Goal: Transaction & Acquisition: Download file/media

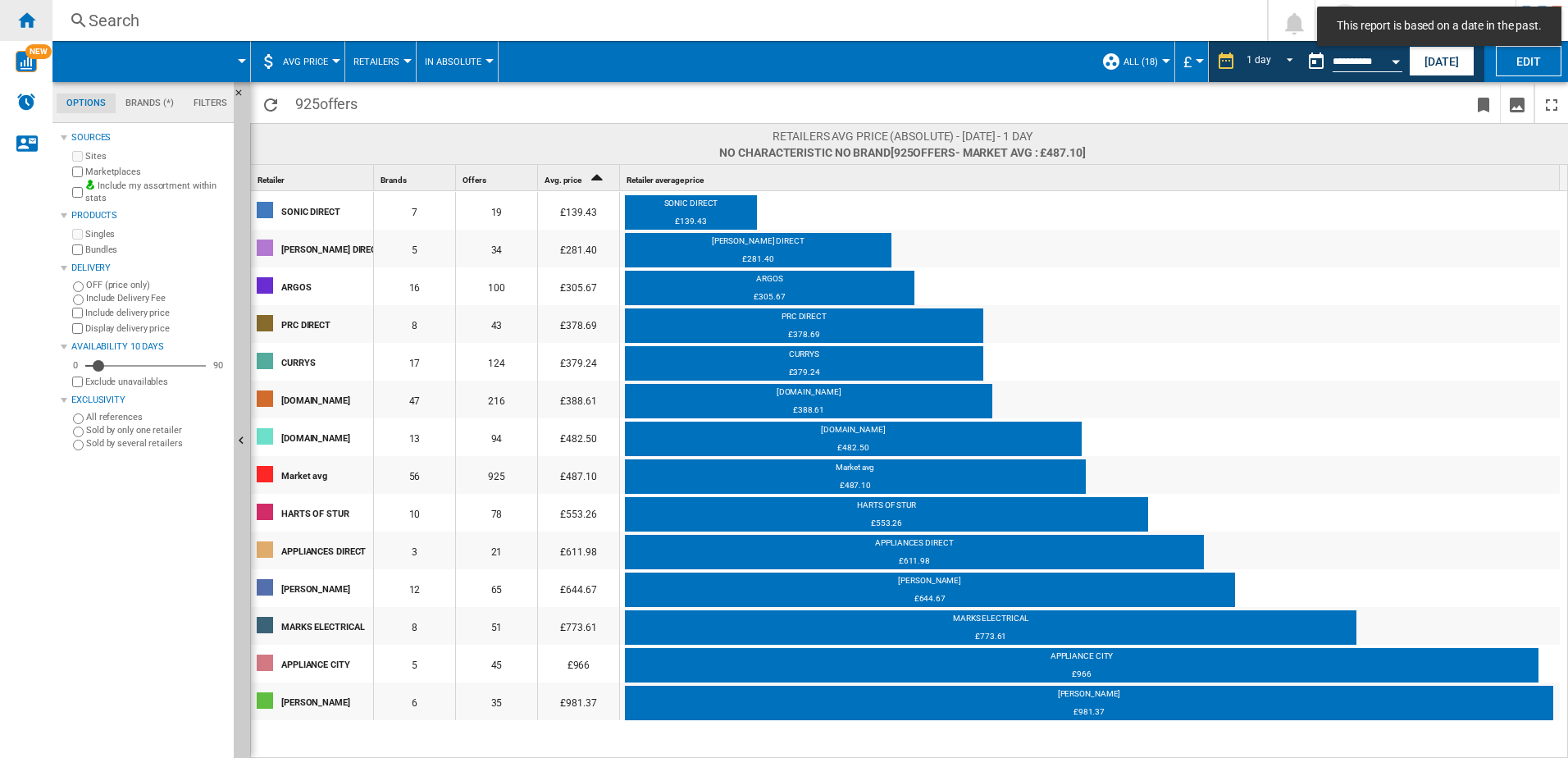
click at [41, 23] on div "Home" at bounding box center [26, 20] width 53 height 41
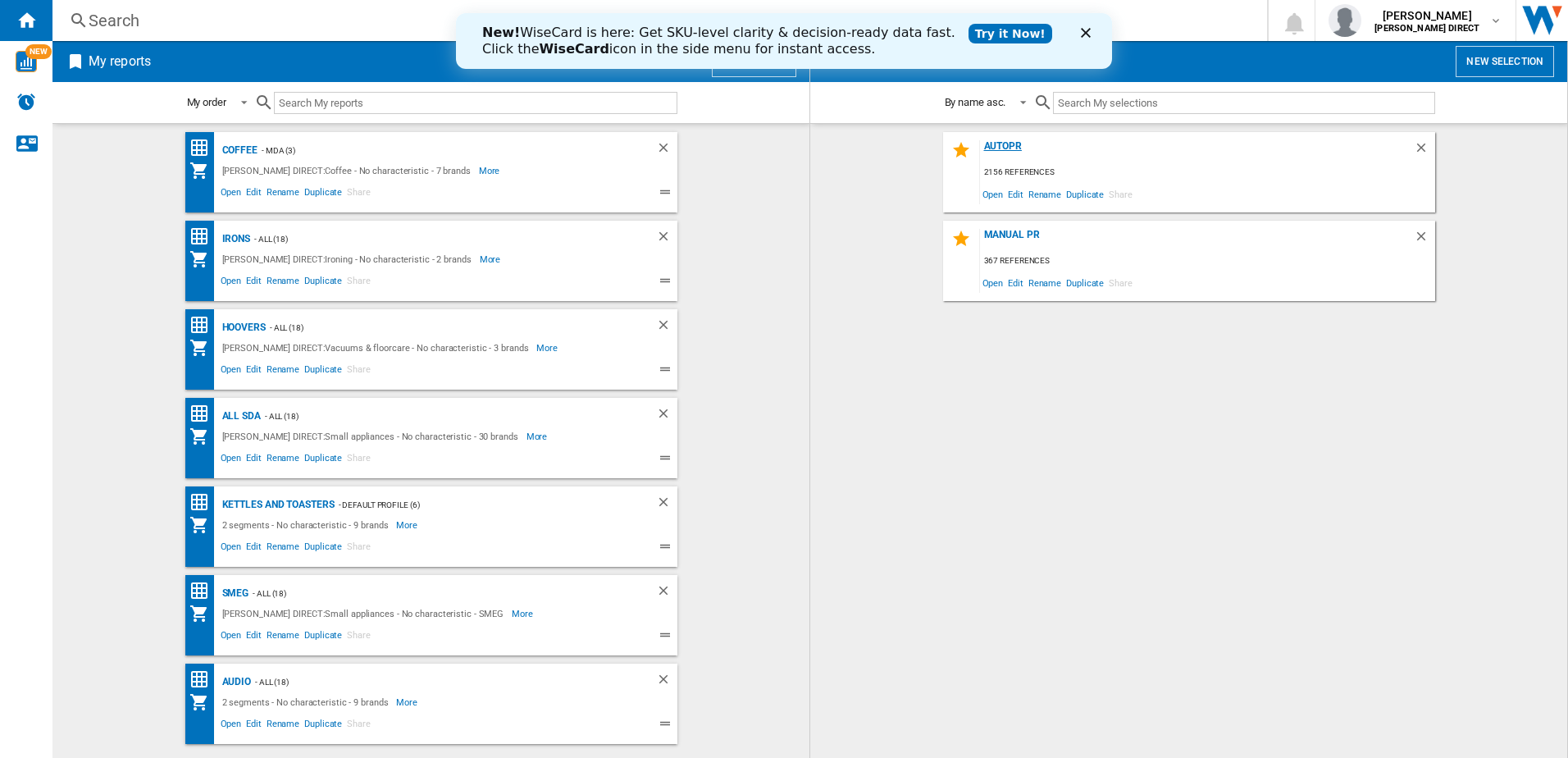
click at [1005, 151] on div "AUTOPR" at bounding box center [1197, 151] width 434 height 22
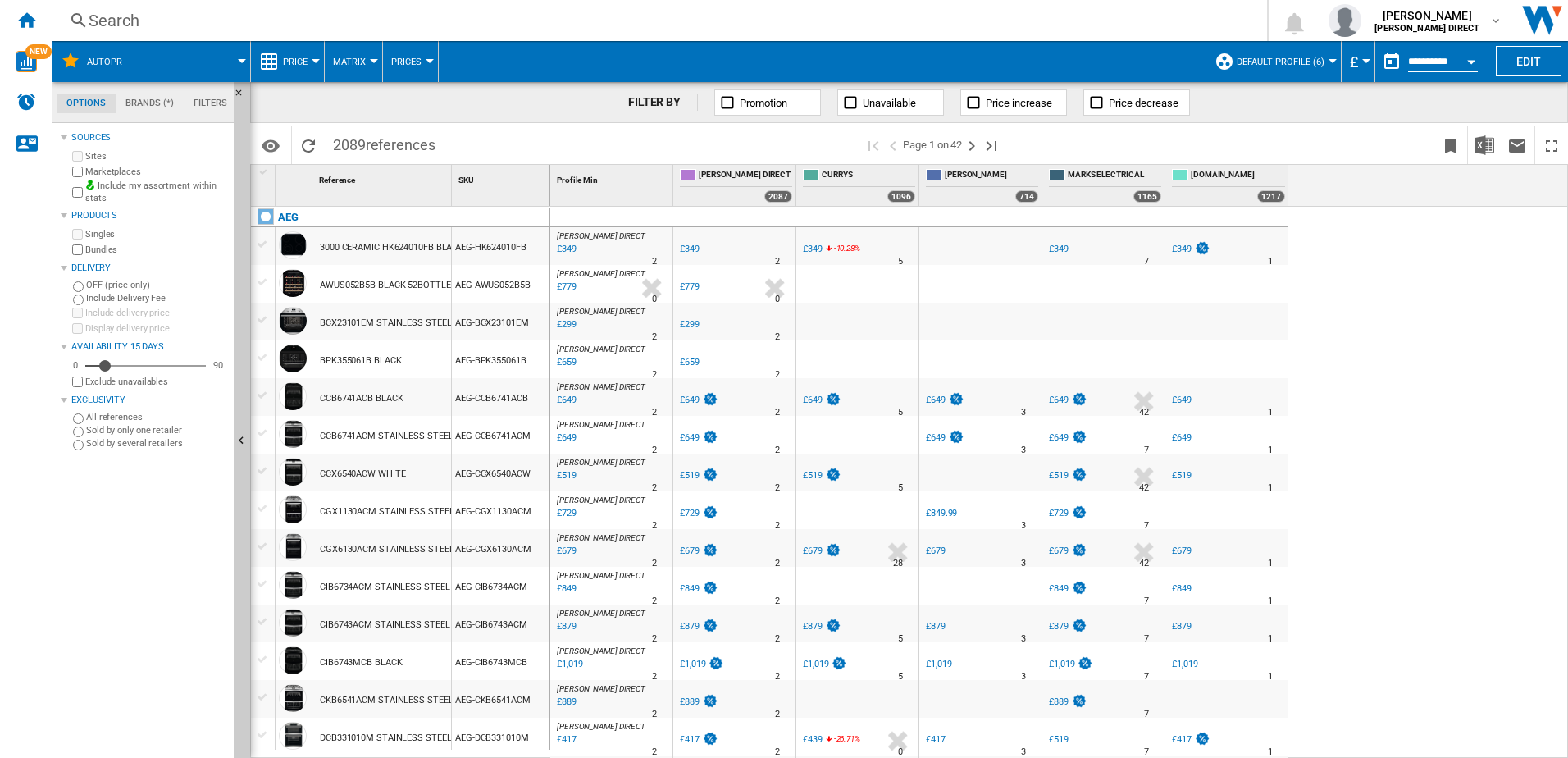
click at [1270, 60] on span "Default profile (6)" at bounding box center [1281, 62] width 88 height 11
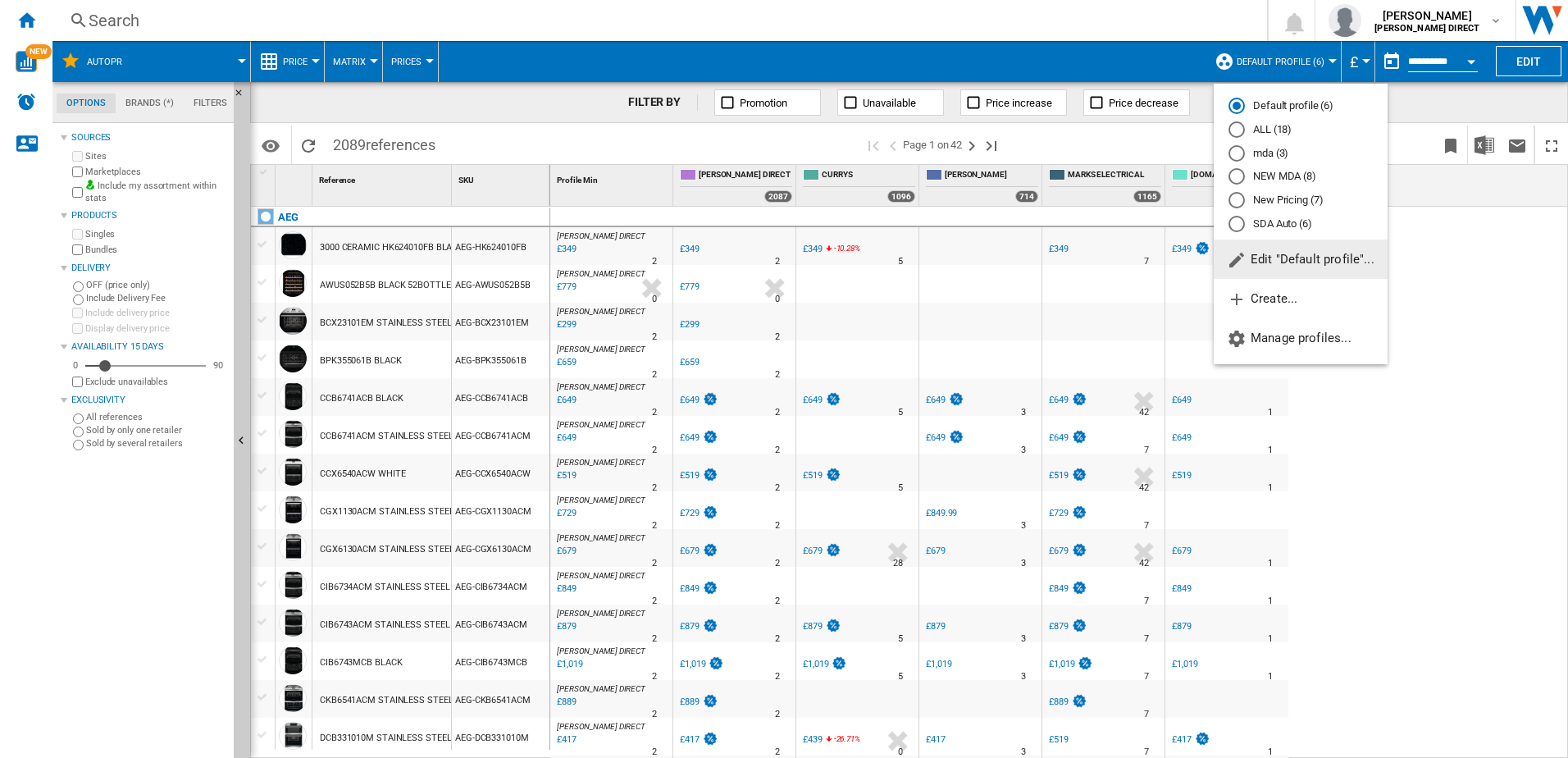
click at [1300, 204] on md-radio-button "New Pricing (7)" at bounding box center [1301, 201] width 145 height 16
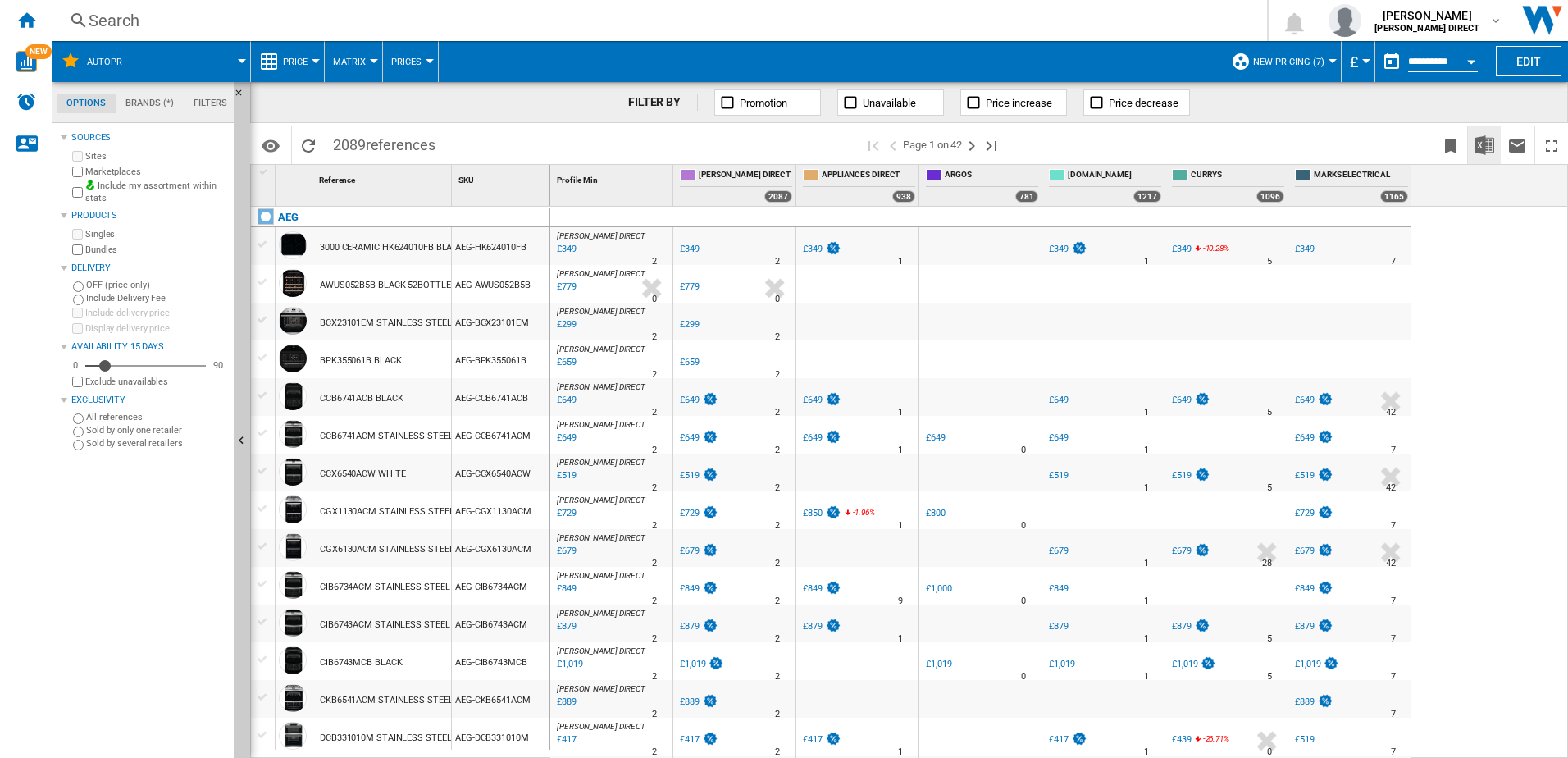
click at [1487, 143] on img "Download in Excel" at bounding box center [1484, 145] width 19 height 19
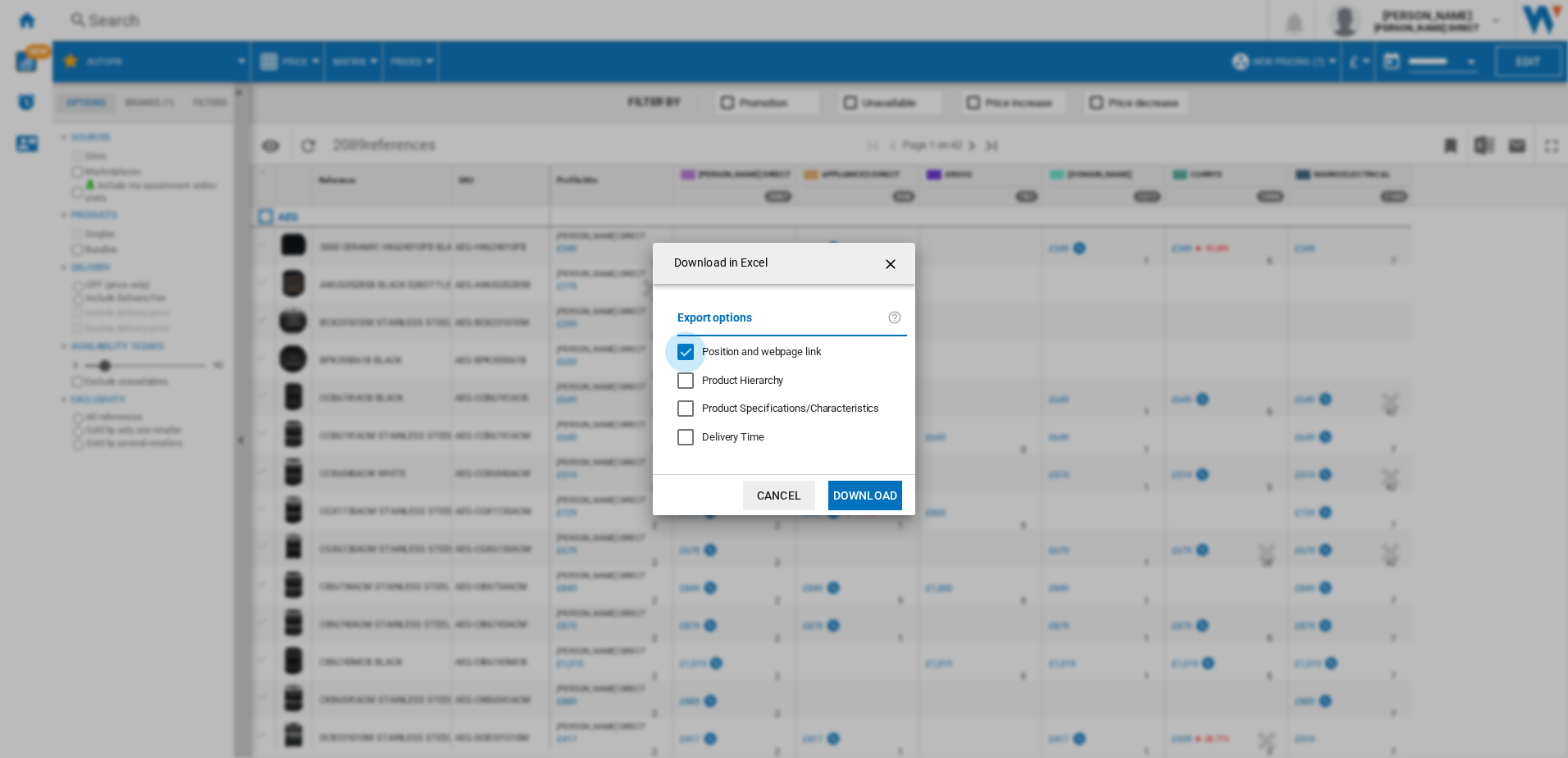
click at [692, 351] on div "Position and webpage link" at bounding box center [685, 352] width 17 height 17
click at [871, 502] on button "Download" at bounding box center [866, 494] width 74 height 29
